Goal: Task Accomplishment & Management: Use online tool/utility

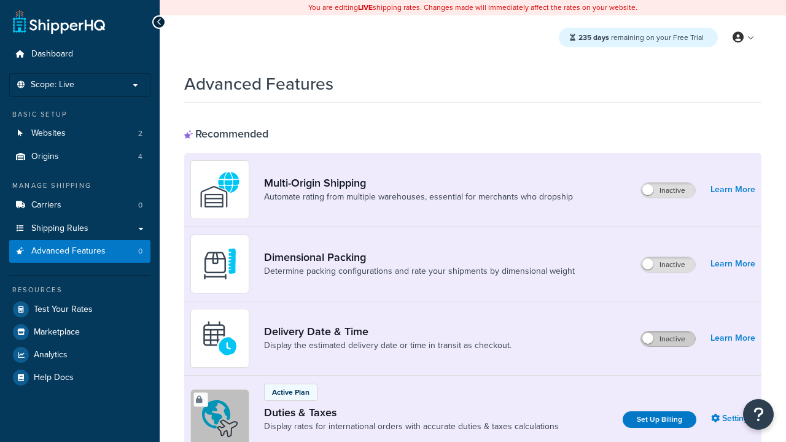
click at [668, 339] on label "Inactive" at bounding box center [668, 339] width 54 height 15
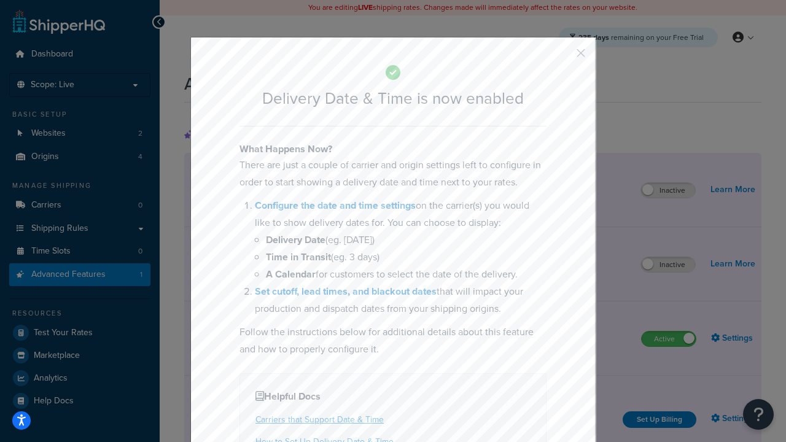
click at [563, 56] on button "button" at bounding box center [562, 57] width 3 height 3
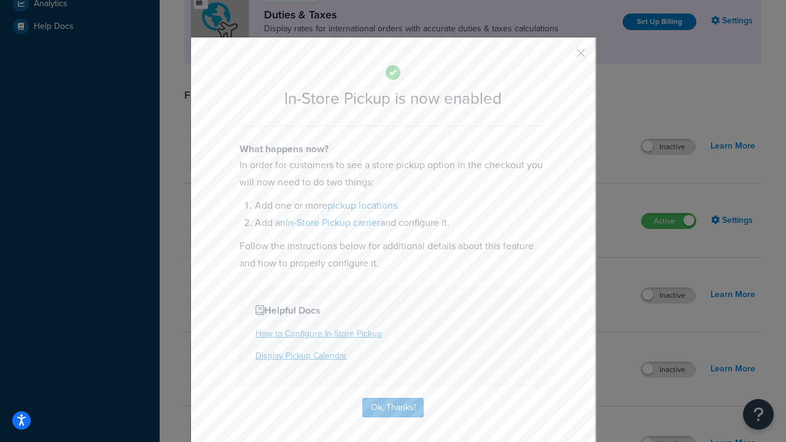
click at [563, 56] on button "button" at bounding box center [562, 57] width 3 height 3
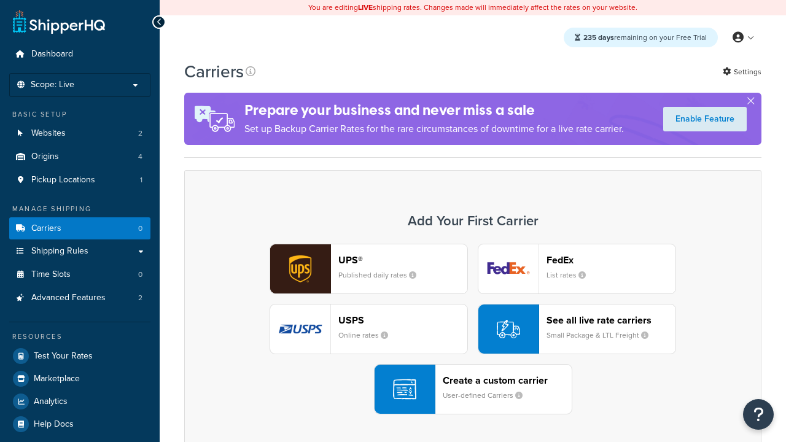
click at [473, 244] on div "UPS® Published daily rates FedEx List rates USPS Online rates See all live rate…" at bounding box center [473, 329] width 552 height 171
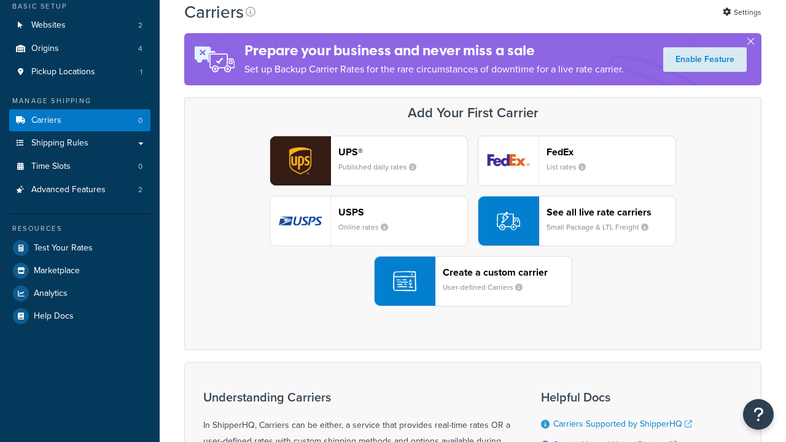
click at [473, 281] on div "Create a custom carrier User-defined Carriers" at bounding box center [507, 281] width 129 height 29
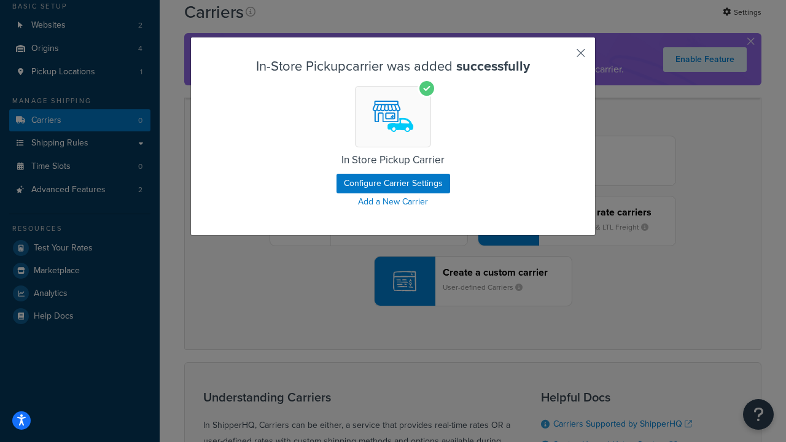
click at [563, 57] on button "button" at bounding box center [562, 57] width 3 height 3
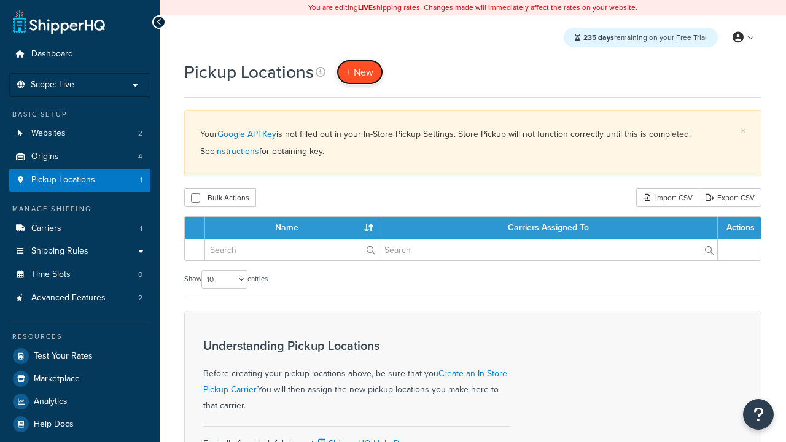
click at [360, 72] on span "+ New" at bounding box center [359, 72] width 27 height 14
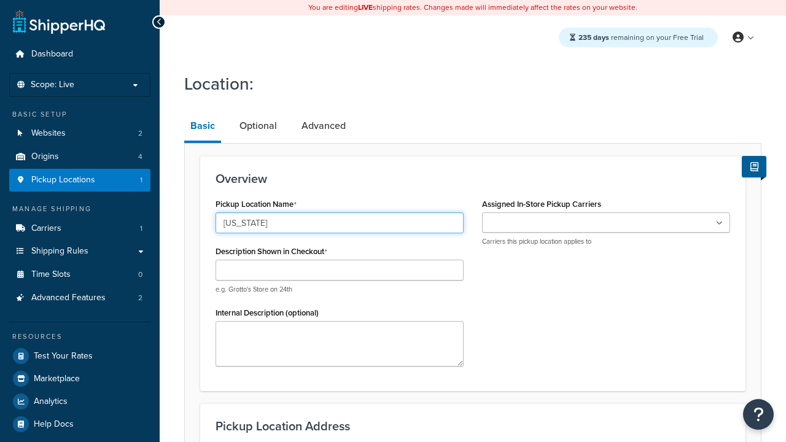
type input "[US_STATE]"
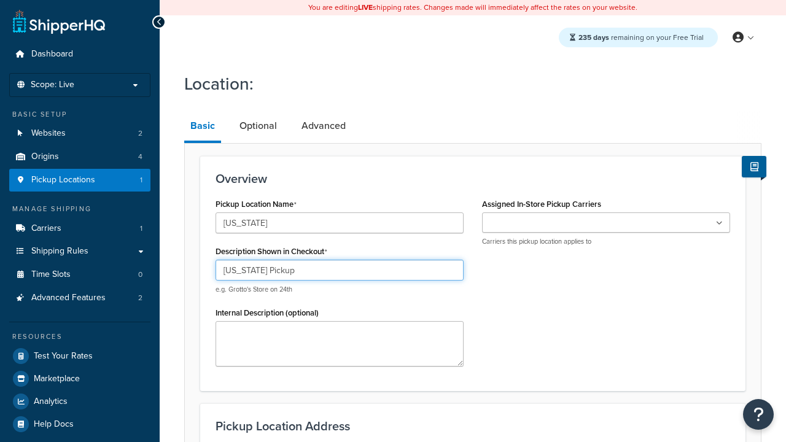
type input "[US_STATE] Pickup"
click at [606, 223] on ul at bounding box center [606, 222] width 248 height 20
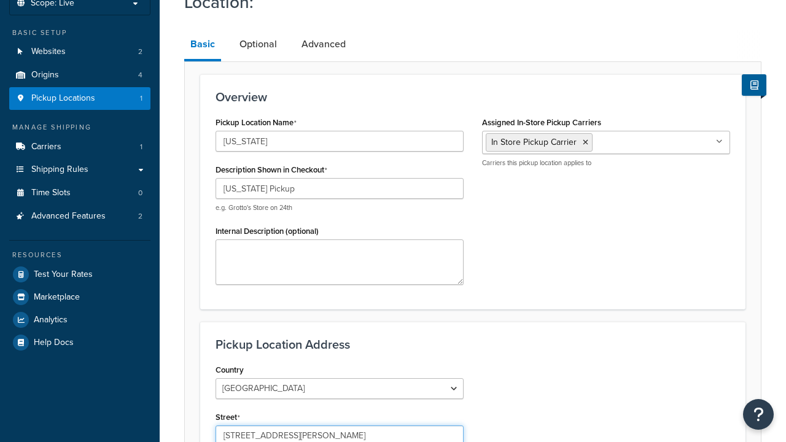
type input "3385 Michelson Drive"
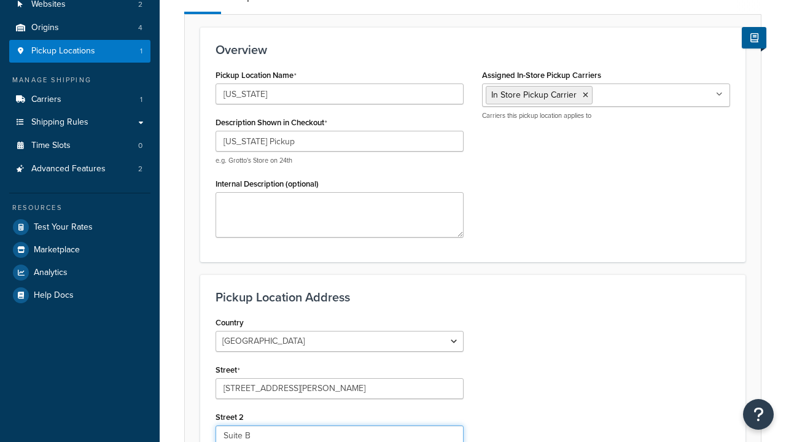
type input "Suite B"
type input "Irvine"
select select "5"
type input "Irvine"
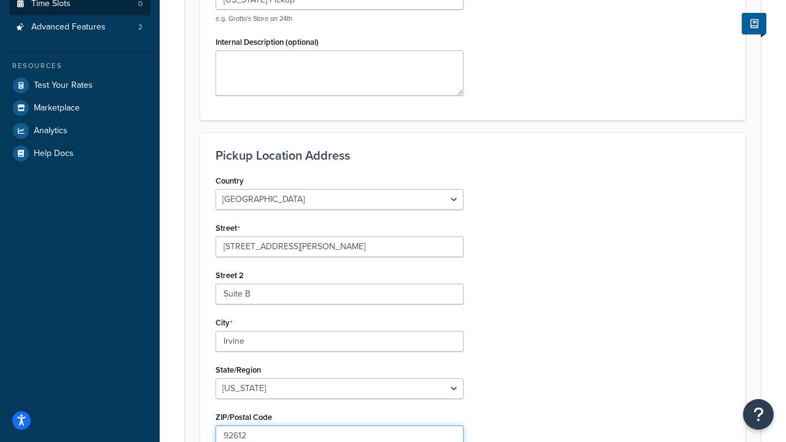
type input "92612"
click at [80, 15] on link "Time Slots 0" at bounding box center [79, 4] width 141 height 23
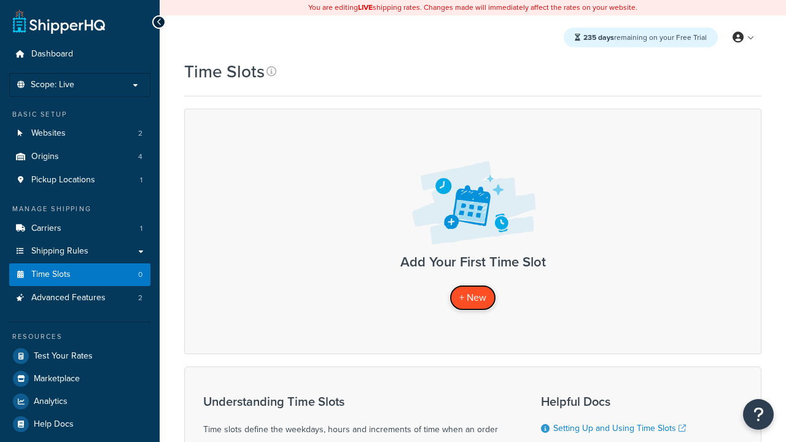
click at [473, 298] on span "+ New" at bounding box center [472, 297] width 27 height 14
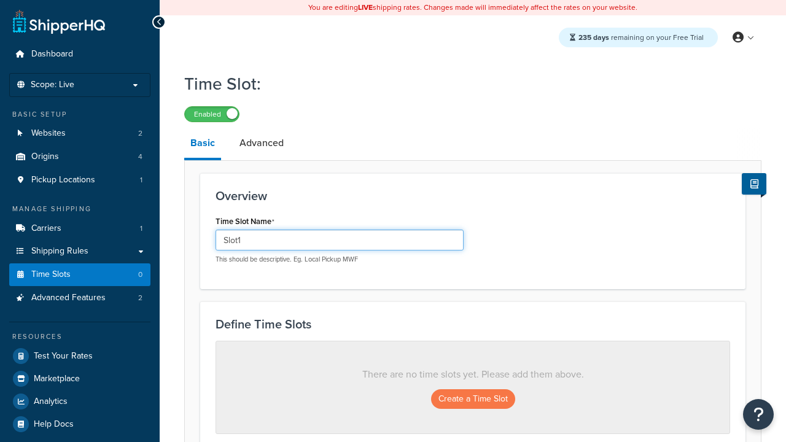
type input "Slot1"
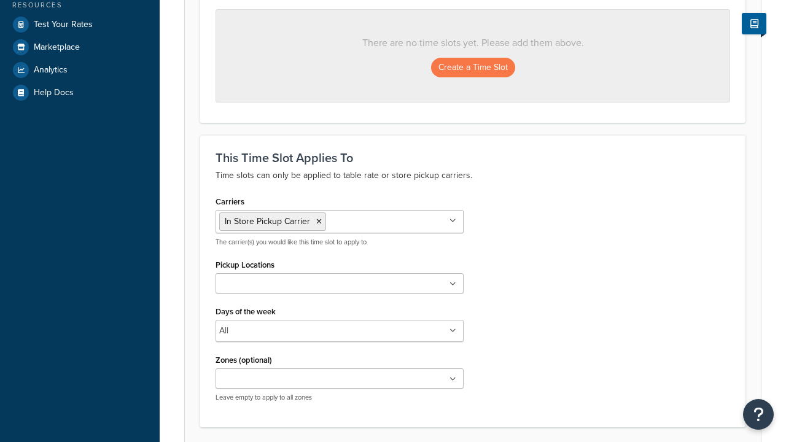
click at [340, 284] on ul at bounding box center [340, 283] width 248 height 20
click at [473, 68] on button "Create a Time Slot" at bounding box center [473, 68] width 84 height 20
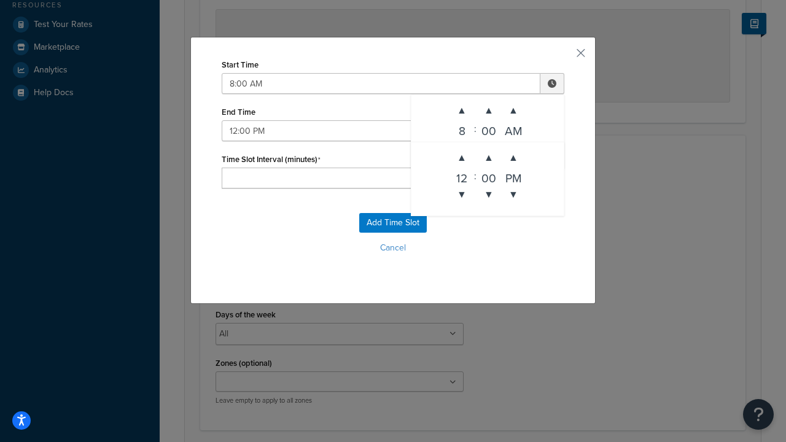
type input "12:00 PM"
type input "60"
click at [393, 223] on button "Add Time Slot" at bounding box center [393, 223] width 68 height 20
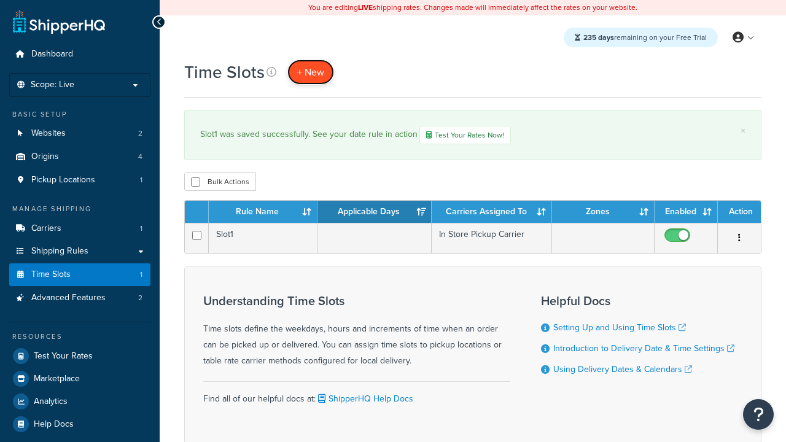
click at [311, 72] on span "+ New" at bounding box center [310, 72] width 27 height 14
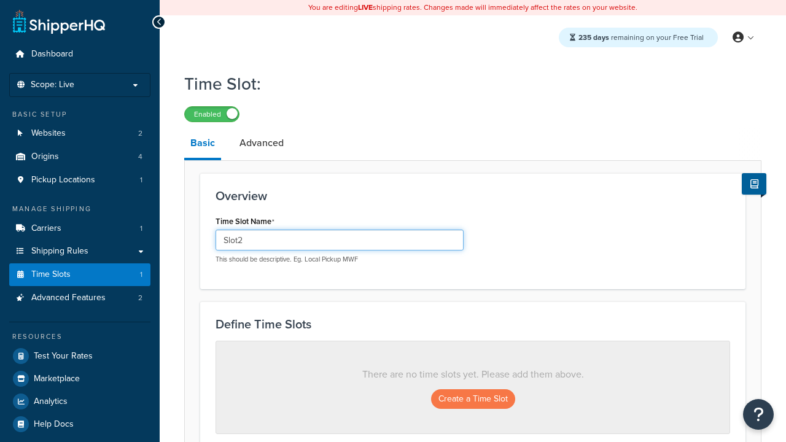
type input "Slot2"
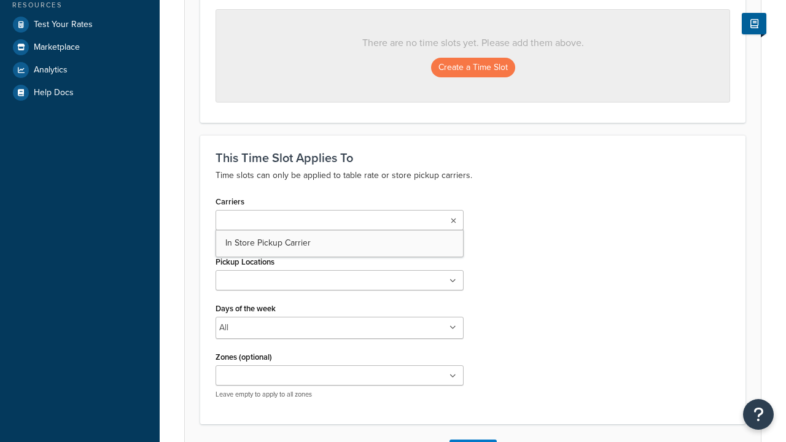
click at [340, 284] on ul at bounding box center [340, 280] width 248 height 20
click at [473, 68] on button "Create a Time Slot" at bounding box center [473, 68] width 84 height 20
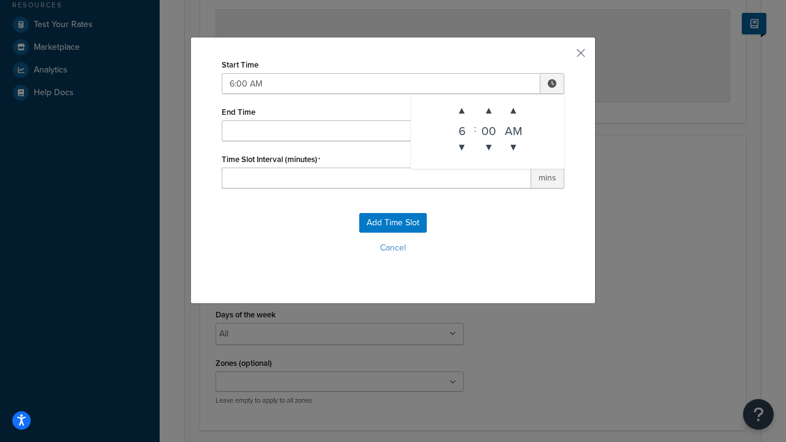
type input "6:00 AM"
type input "12:00 PM"
type input "30"
click at [393, 223] on button "Add Time Slot" at bounding box center [393, 223] width 68 height 20
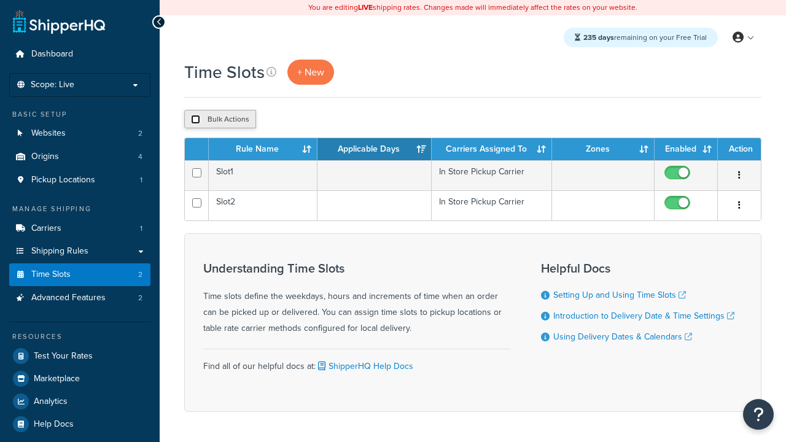
click at [195, 120] on input "checkbox" at bounding box center [195, 119] width 9 height 9
checkbox input "true"
click at [0, 0] on button "Duplicate" at bounding box center [0, 0] width 0 height 0
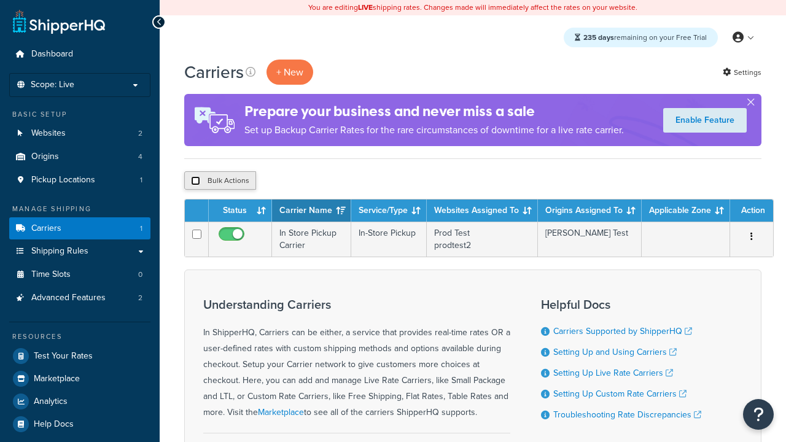
click at [195, 181] on input "checkbox" at bounding box center [195, 180] width 9 height 9
checkbox input "true"
click at [0, 0] on button "Delete" at bounding box center [0, 0] width 0 height 0
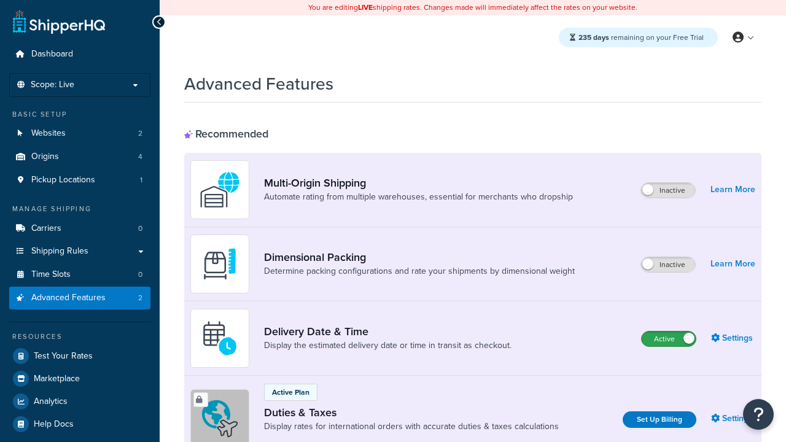
click at [669, 339] on label "Active" at bounding box center [669, 339] width 54 height 15
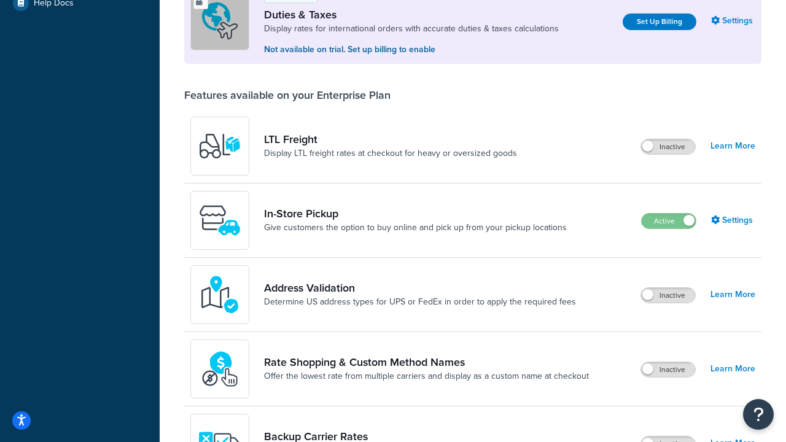
scroll to position [375, 0]
